Goal: Task Accomplishment & Management: Manage account settings

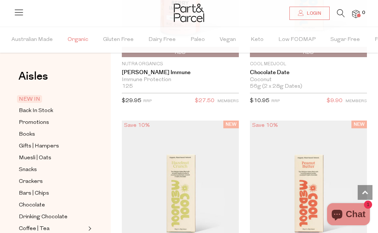
click at [79, 36] on span "Organic" at bounding box center [78, 40] width 21 height 26
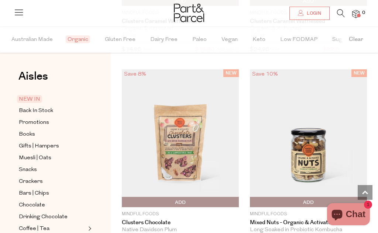
scroll to position [2765, 0]
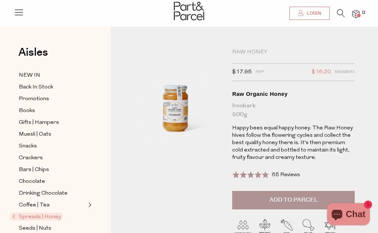
click at [314, 12] on span "Login" at bounding box center [313, 13] width 16 height 6
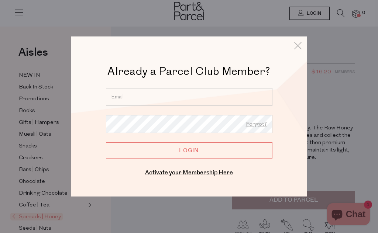
click at [116, 97] on input "email" at bounding box center [189, 97] width 166 height 18
type input "gladyslopez376@gmail.com"
click at [265, 128] on link "Forgot?" at bounding box center [256, 125] width 21 height 10
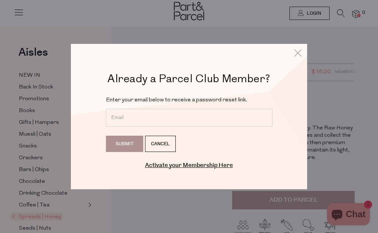
click at [118, 125] on input "email" at bounding box center [189, 118] width 166 height 18
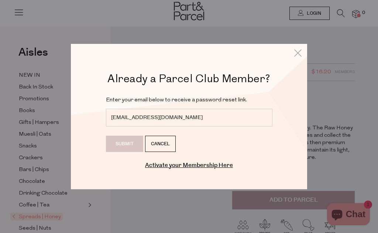
type input "gladyslopez376@gmail.com"
click at [125, 146] on input "Submit" at bounding box center [124, 144] width 37 height 16
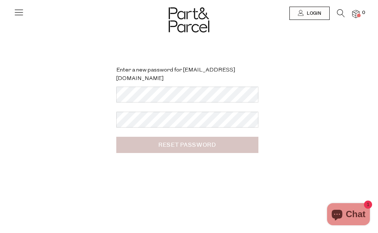
click at [204, 137] on input "Reset Password" at bounding box center [187, 145] width 142 height 16
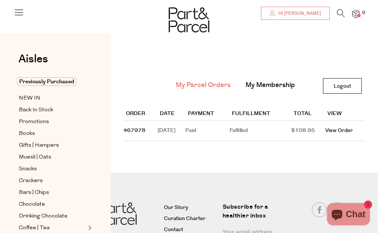
click at [312, 15] on span "Hi [PERSON_NAME]" at bounding box center [299, 13] width 45 height 6
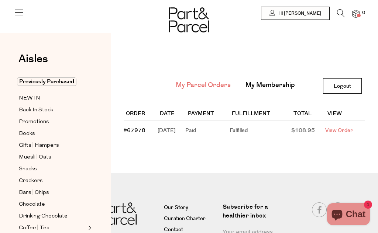
click at [353, 130] on link "View Order" at bounding box center [339, 130] width 28 height 7
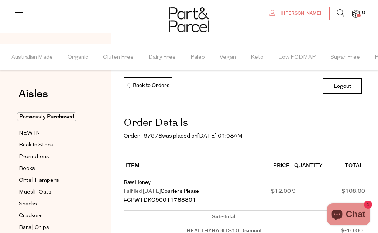
click at [308, 11] on span "Hi [PERSON_NAME]" at bounding box center [299, 13] width 45 height 6
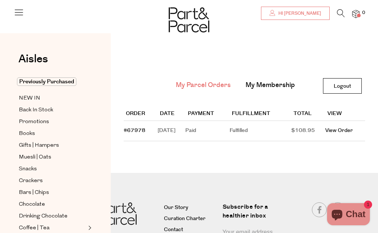
click at [322, 16] on link "Hi [PERSON_NAME]" at bounding box center [295, 13] width 69 height 13
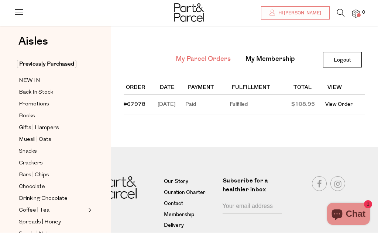
scroll to position [26, 0]
click at [348, 107] on link "View Order" at bounding box center [339, 104] width 28 height 7
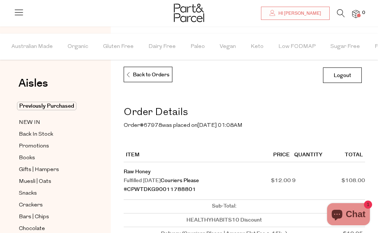
scroll to position [10, 0]
click at [349, 77] on link "Logout" at bounding box center [342, 76] width 39 height 16
click at [350, 79] on link "Logout" at bounding box center [342, 76] width 39 height 16
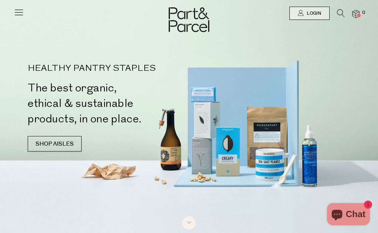
click at [343, 11] on icon at bounding box center [341, 13] width 8 height 8
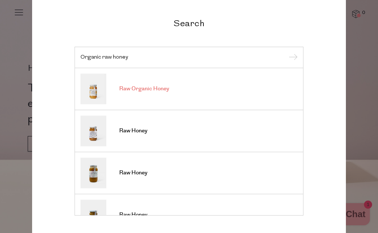
type input "Organic raw honey"
click at [150, 94] on link "Raw Organic Honey" at bounding box center [188, 88] width 217 height 31
